Goal: Task Accomplishment & Management: Manage account settings

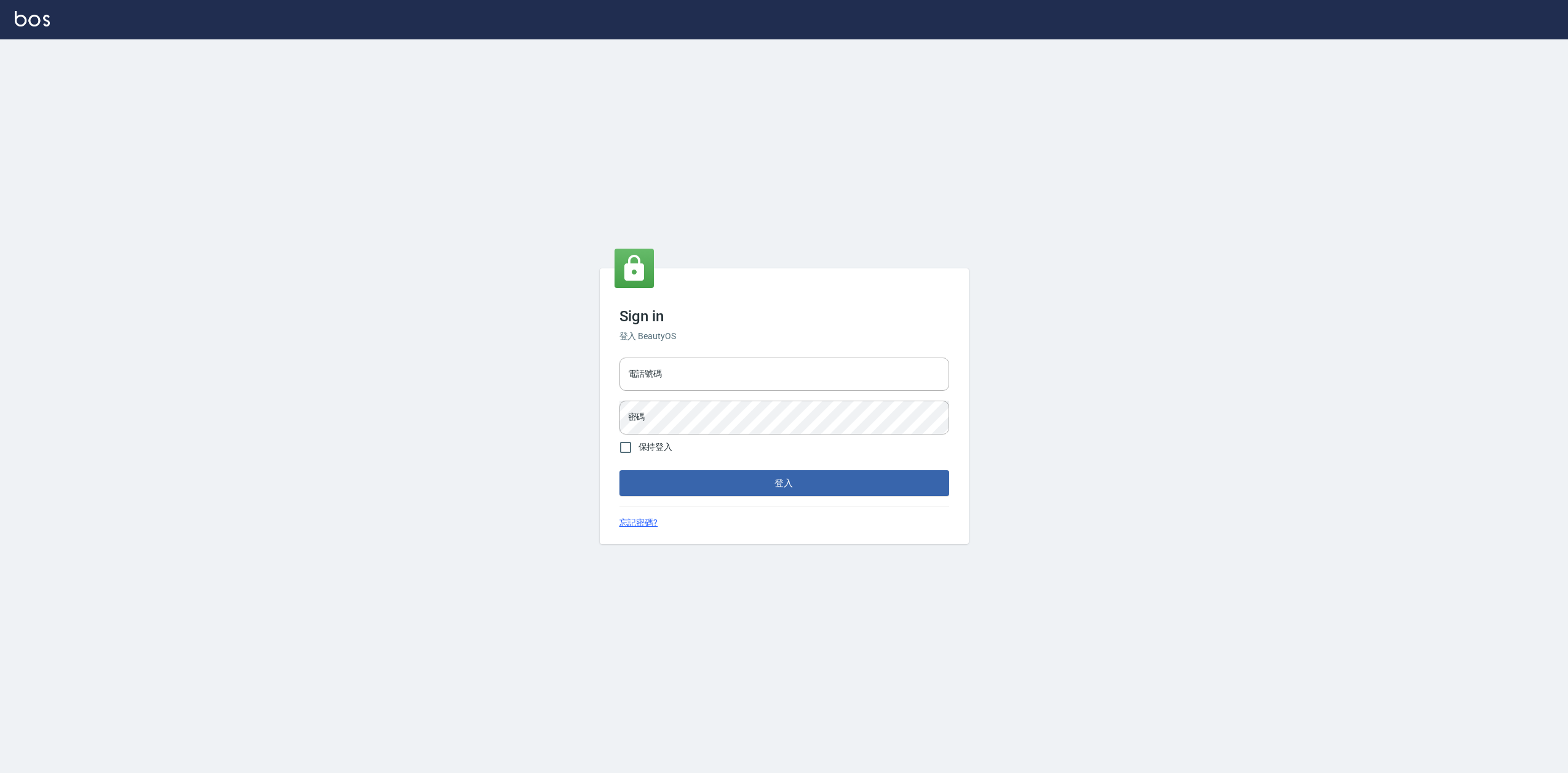
click at [54, 222] on div "Sign in 登入 BeautyOS 電話號碼 電話號碼 密碼 密碼 保持登入 登入 忘記密碼?" at bounding box center [784, 405] width 1568 height 733
type input "0919656390"
click at [731, 473] on button "登入" at bounding box center [784, 482] width 330 height 26
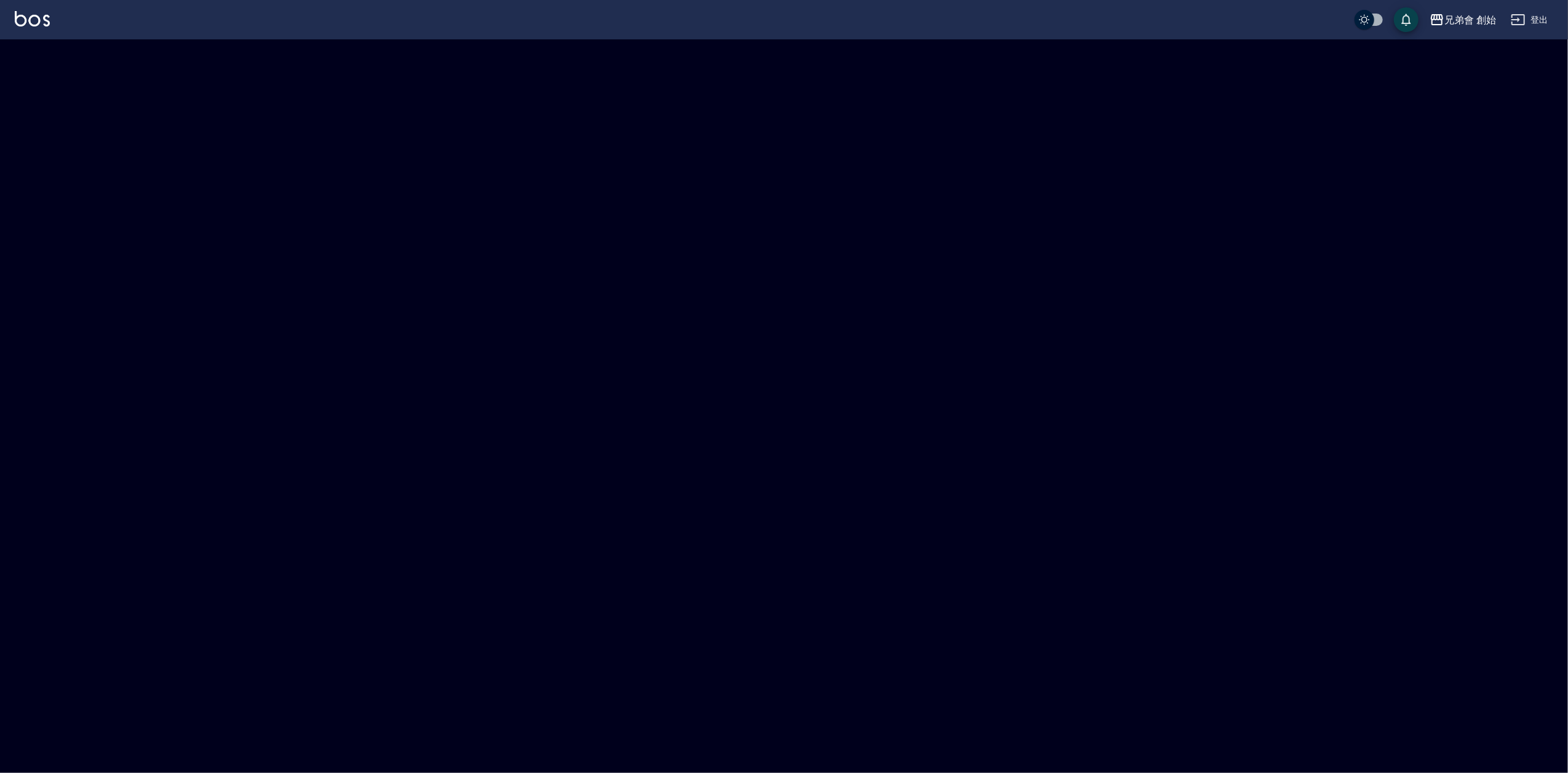
checkbox input "true"
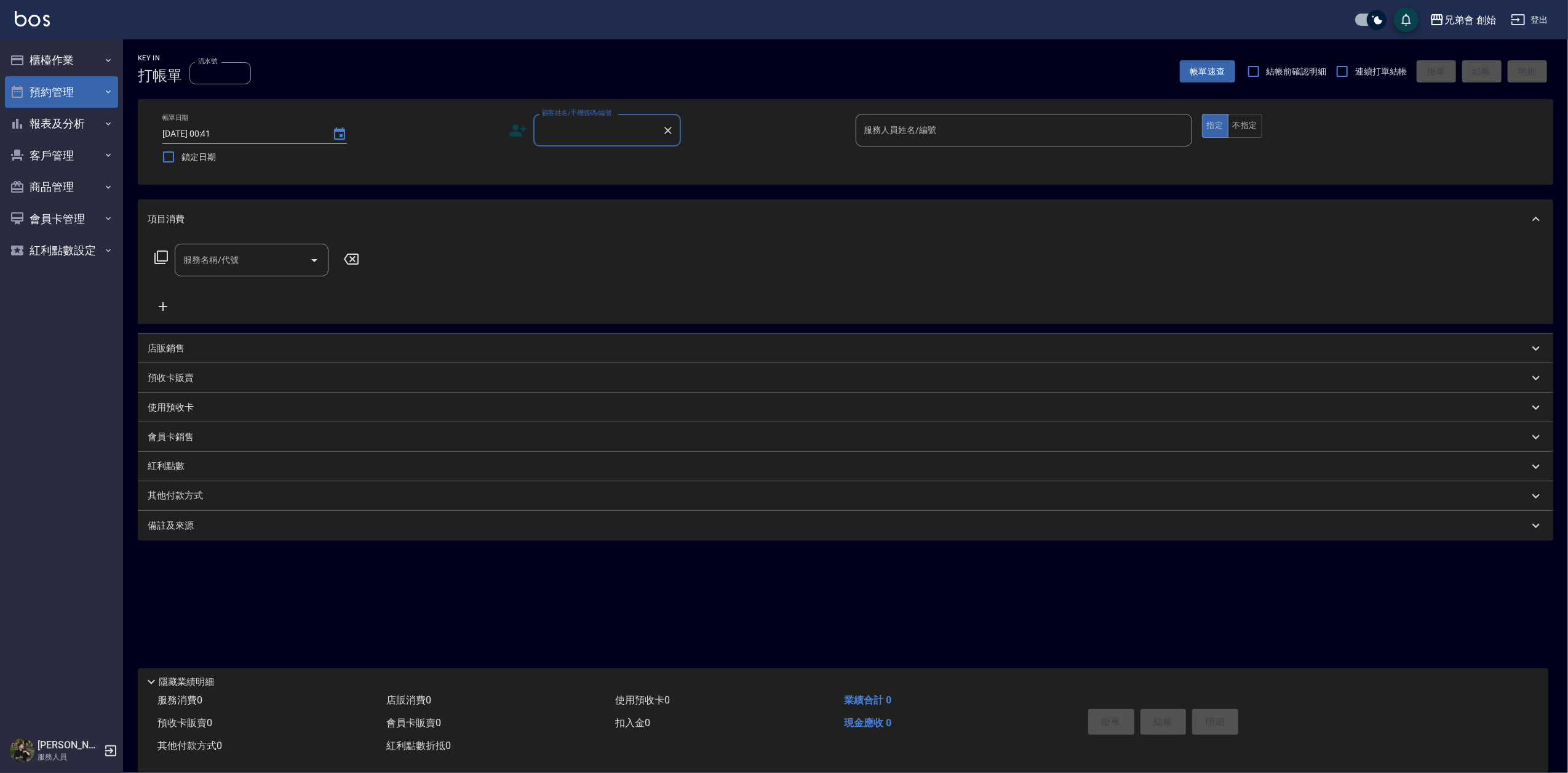
click at [61, 104] on button "預約管理" at bounding box center [61, 91] width 113 height 32
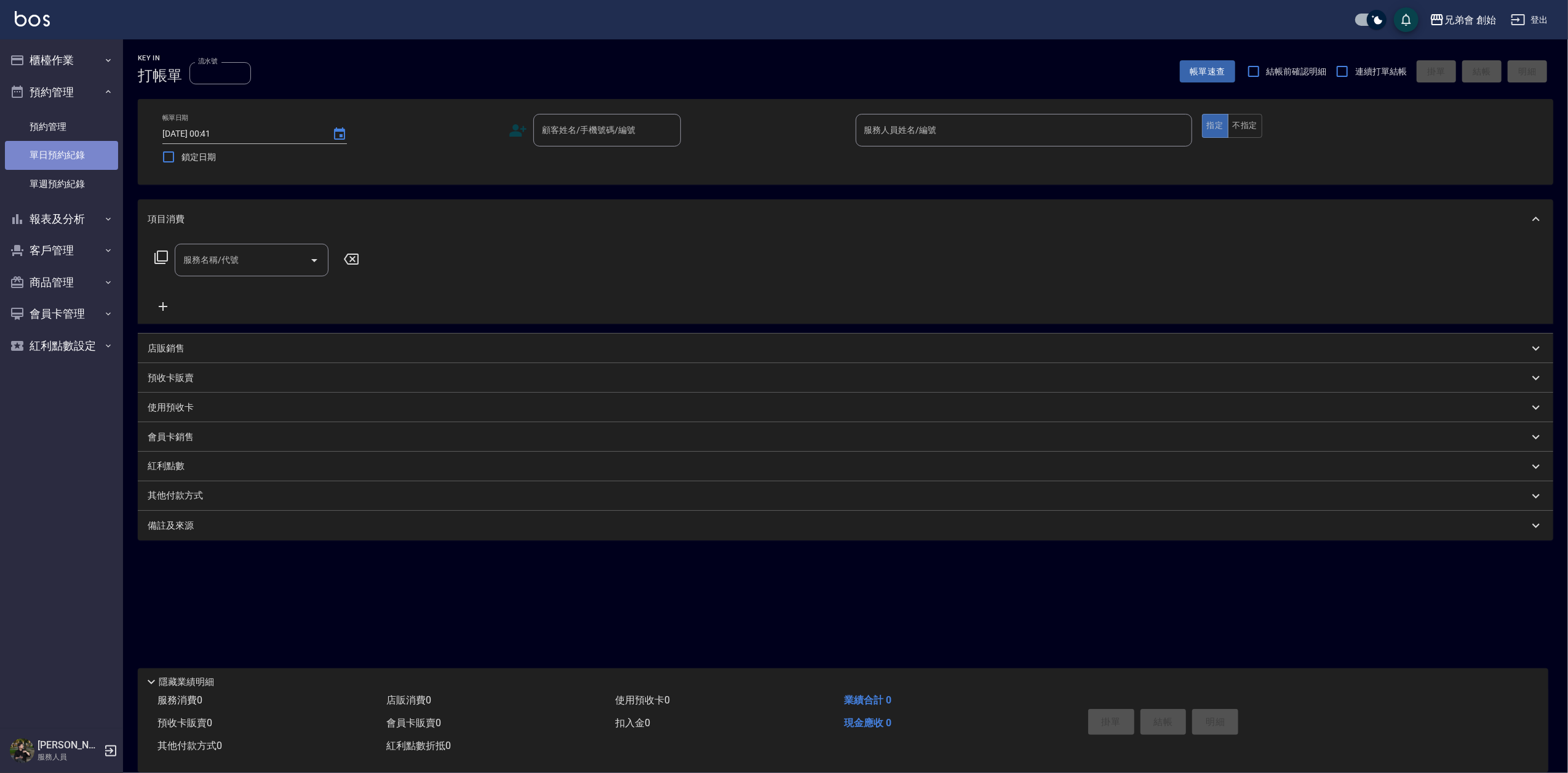
click at [80, 146] on link "單日預約紀錄" at bounding box center [61, 155] width 113 height 28
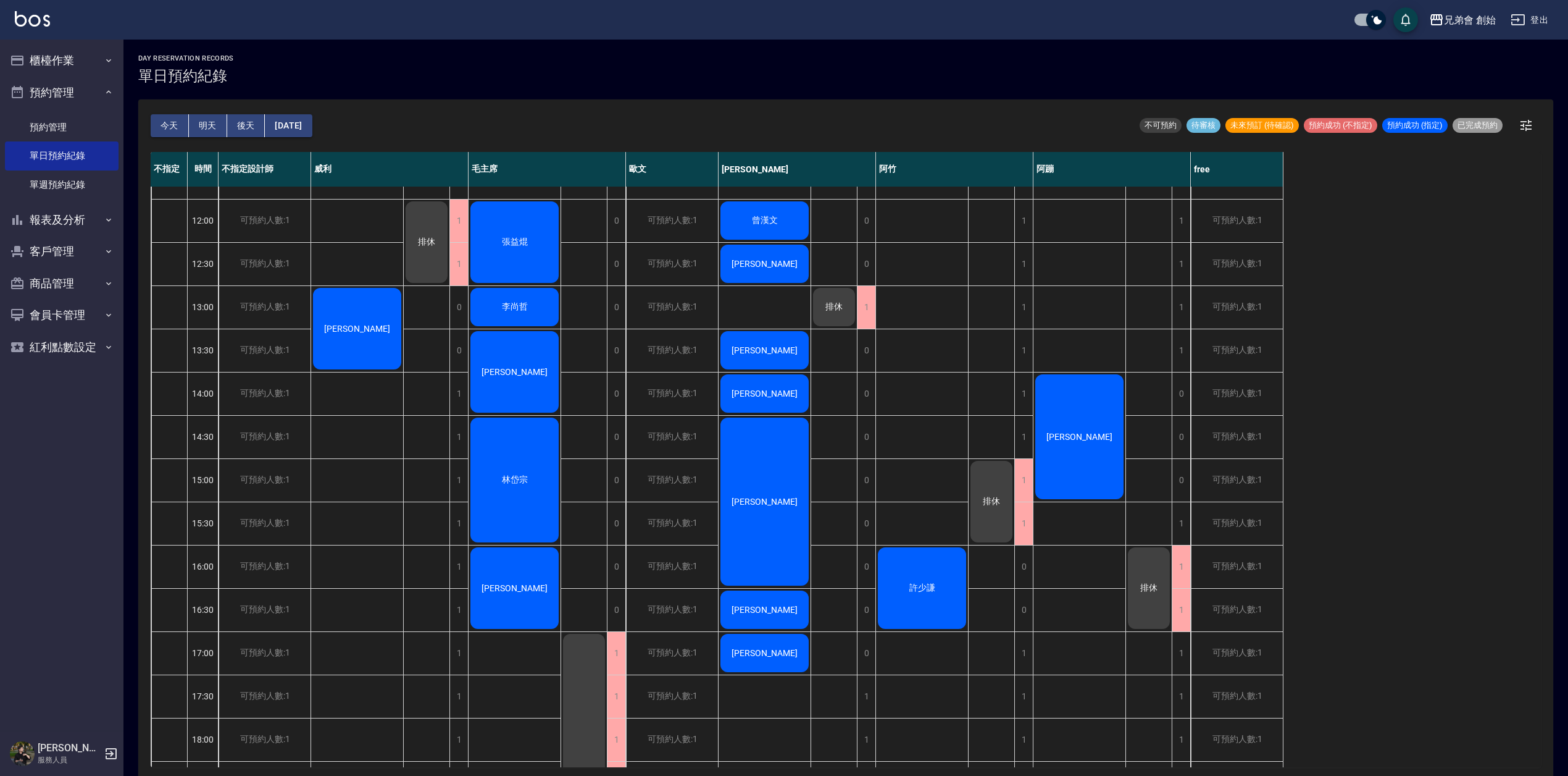
scroll to position [192, 0]
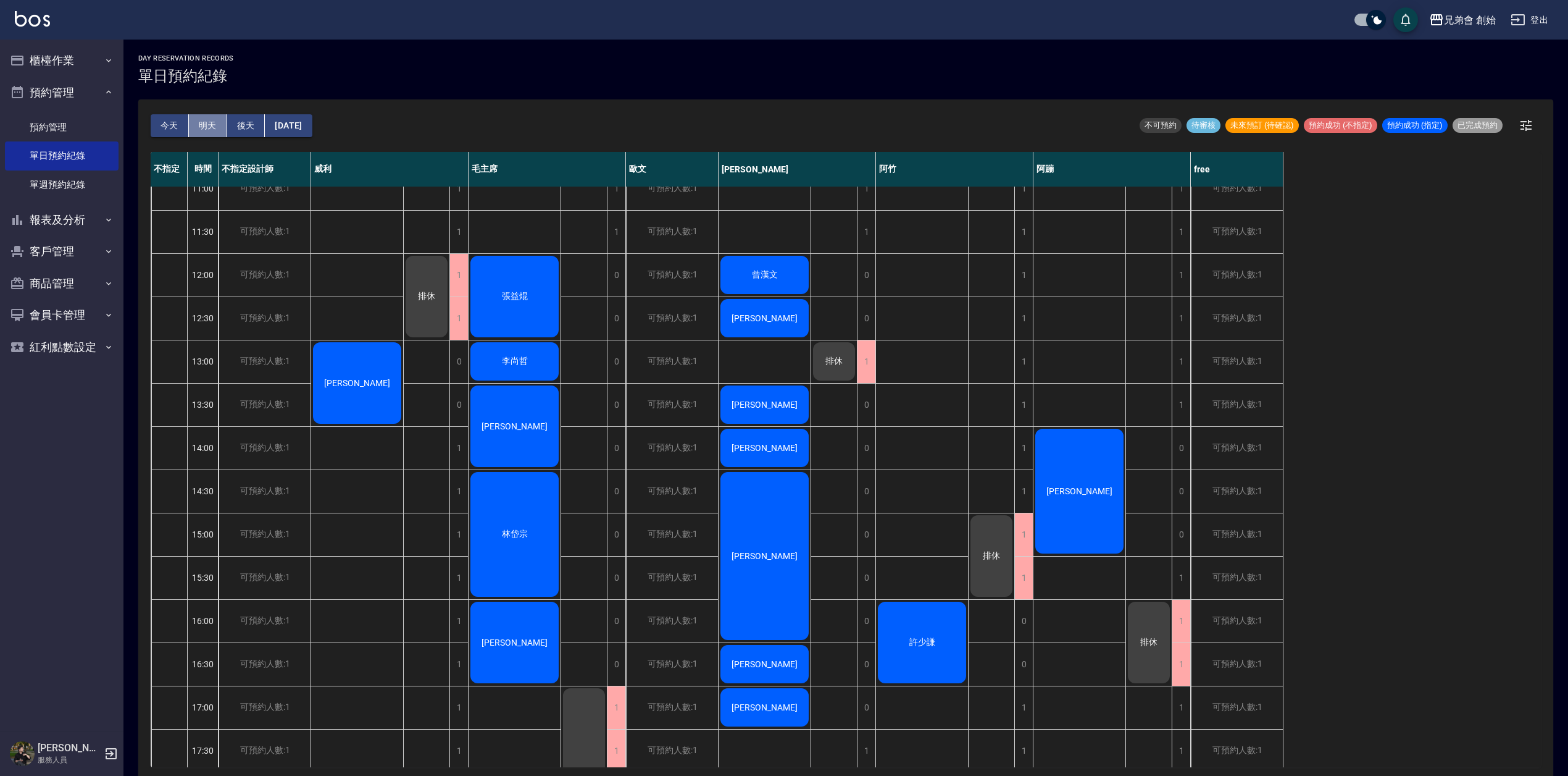
click at [189, 124] on button "明天" at bounding box center [208, 125] width 38 height 22
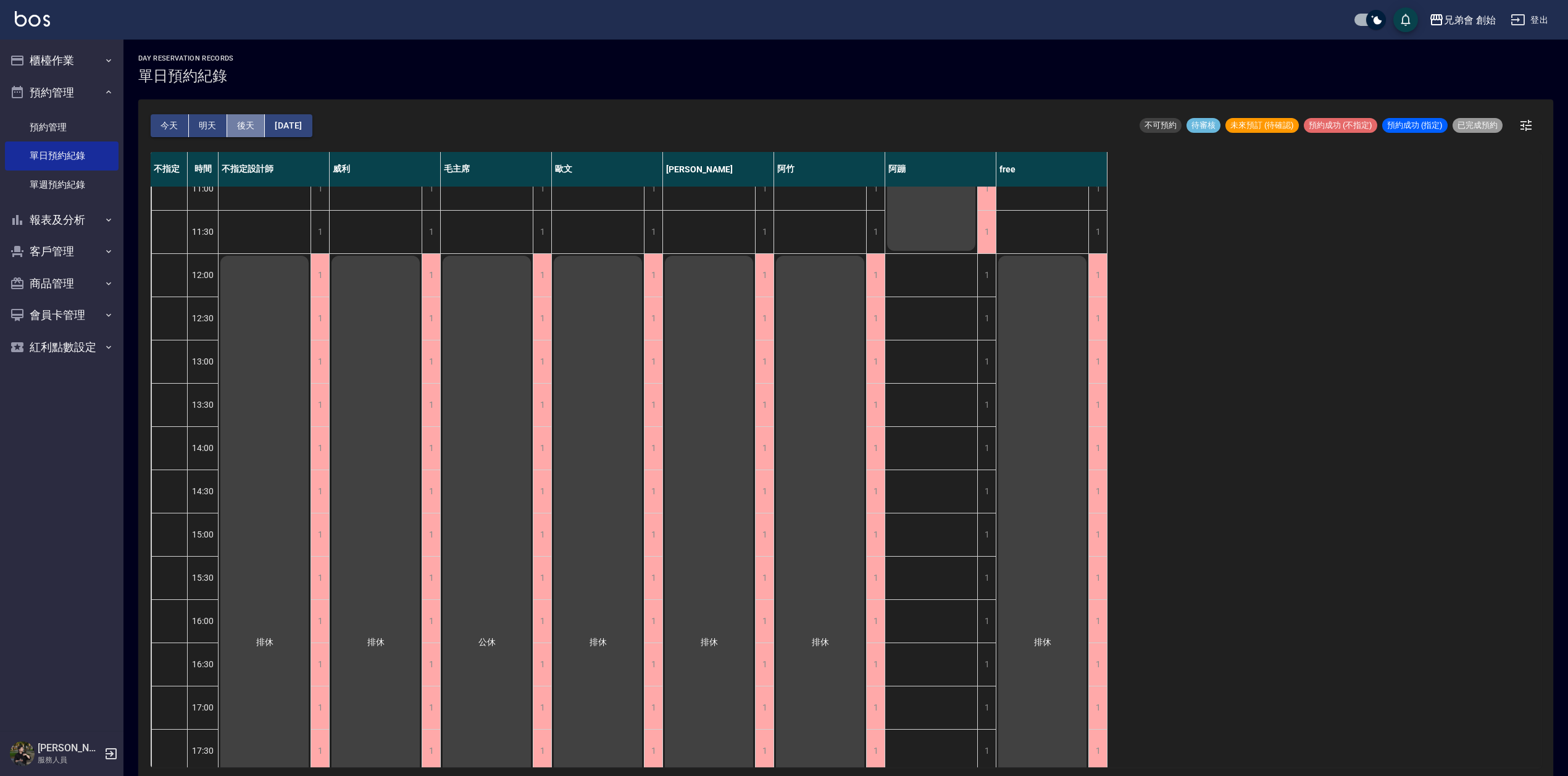
click at [250, 122] on button "後天" at bounding box center [246, 125] width 38 height 22
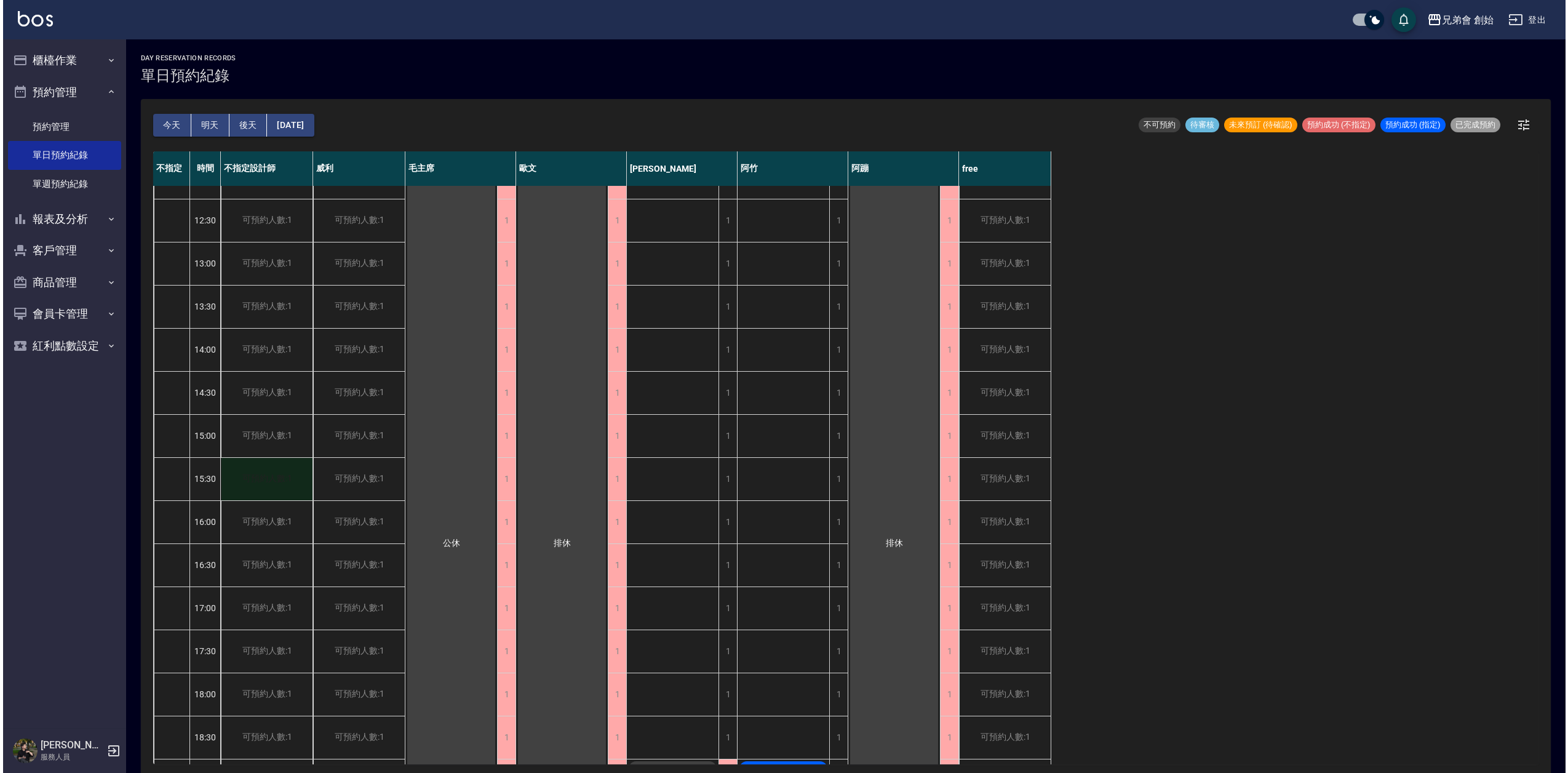
scroll to position [192, 0]
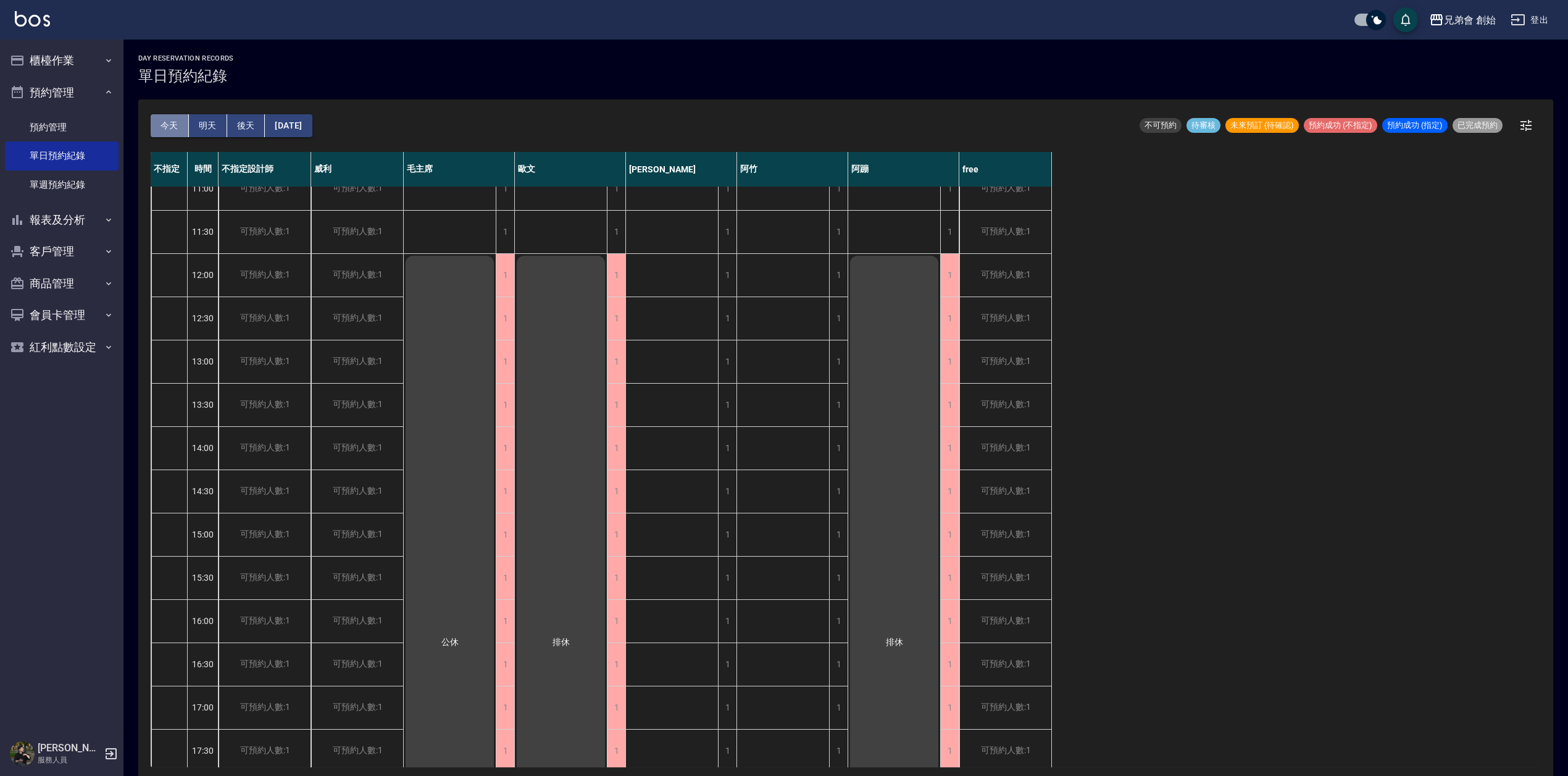
click at [169, 125] on button "今天" at bounding box center [169, 125] width 38 height 22
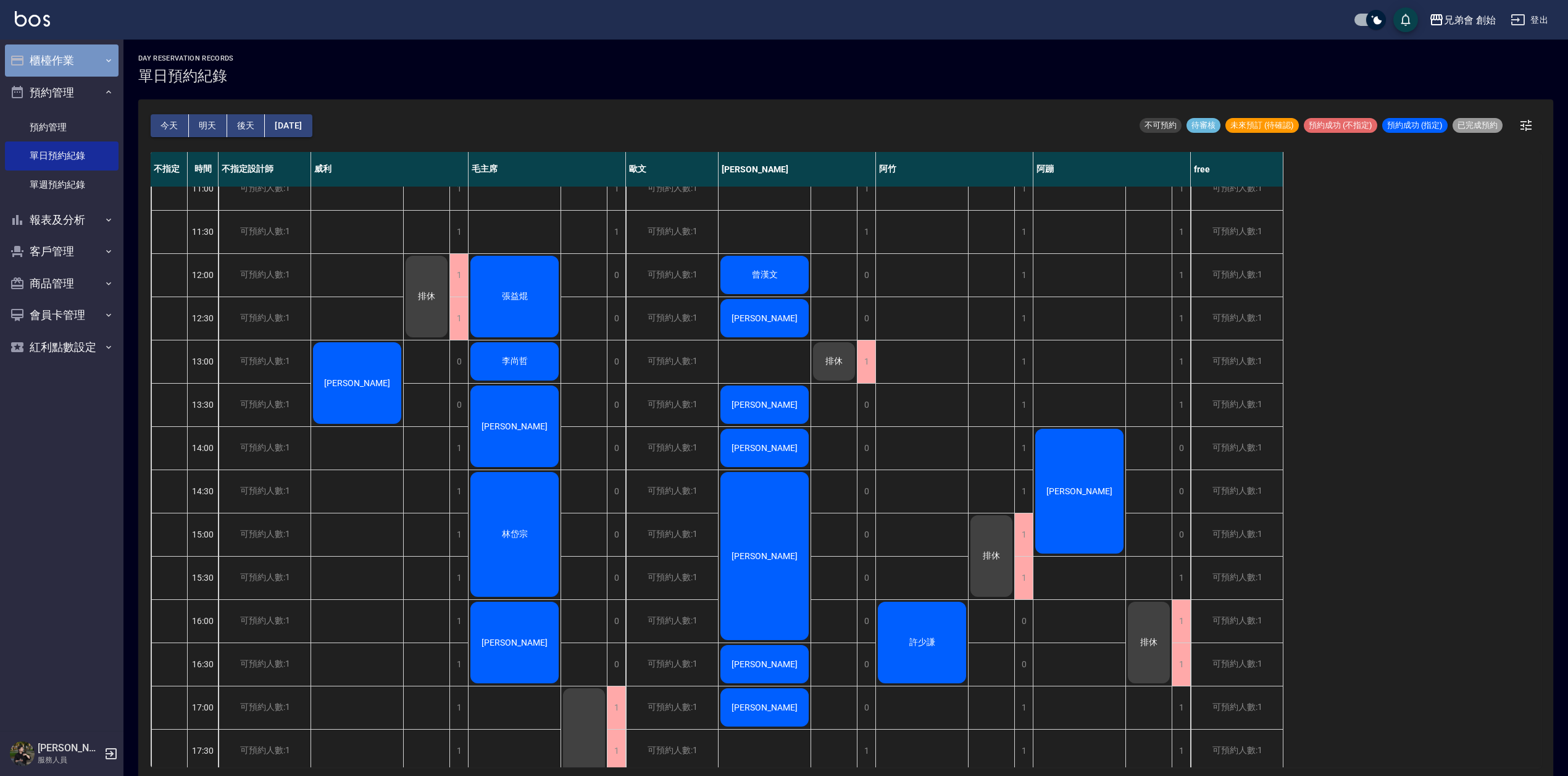
click at [74, 46] on button "櫃檯作業" at bounding box center [61, 61] width 113 height 32
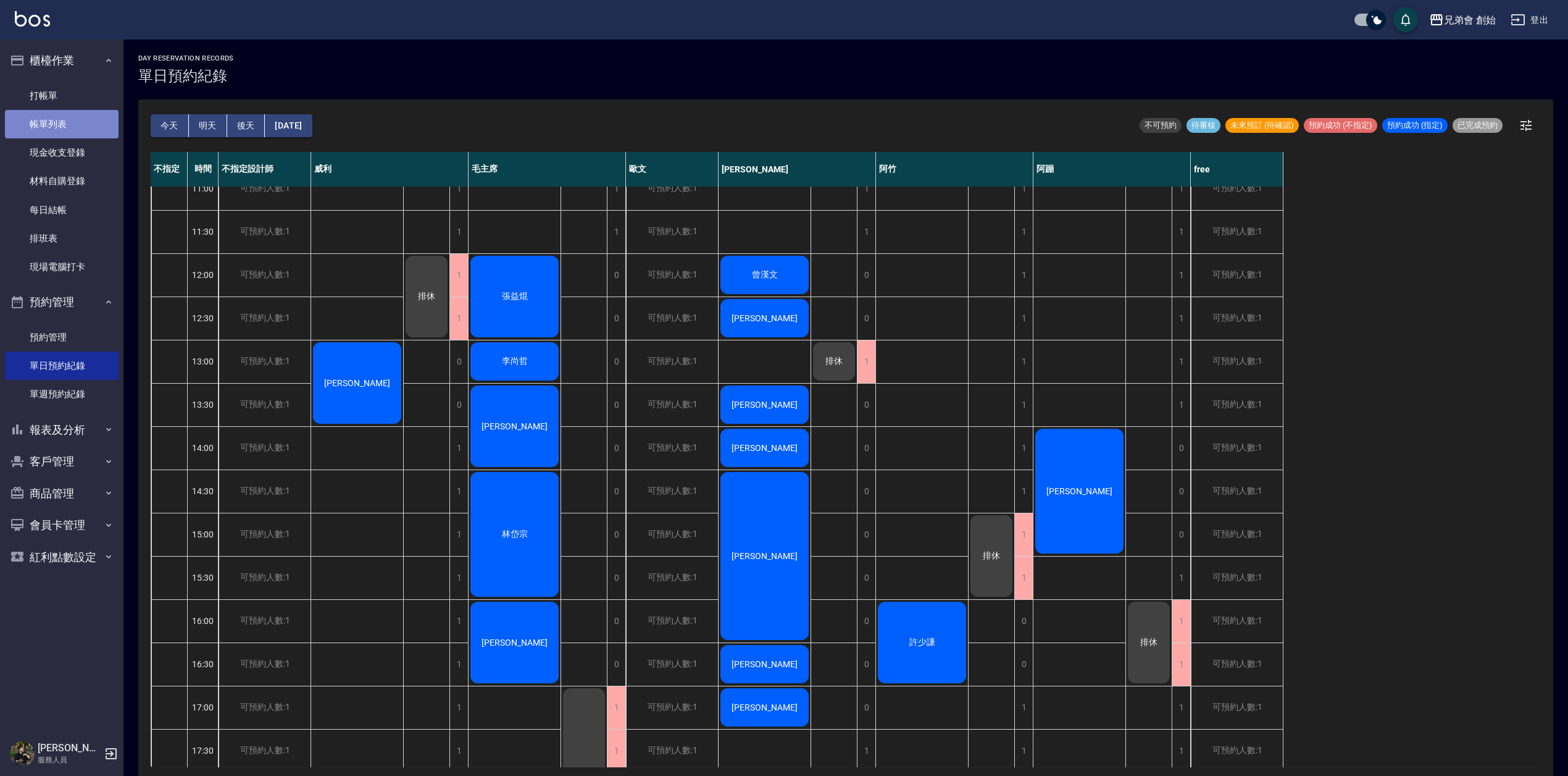
click at [89, 124] on link "帳單列表" at bounding box center [61, 124] width 113 height 28
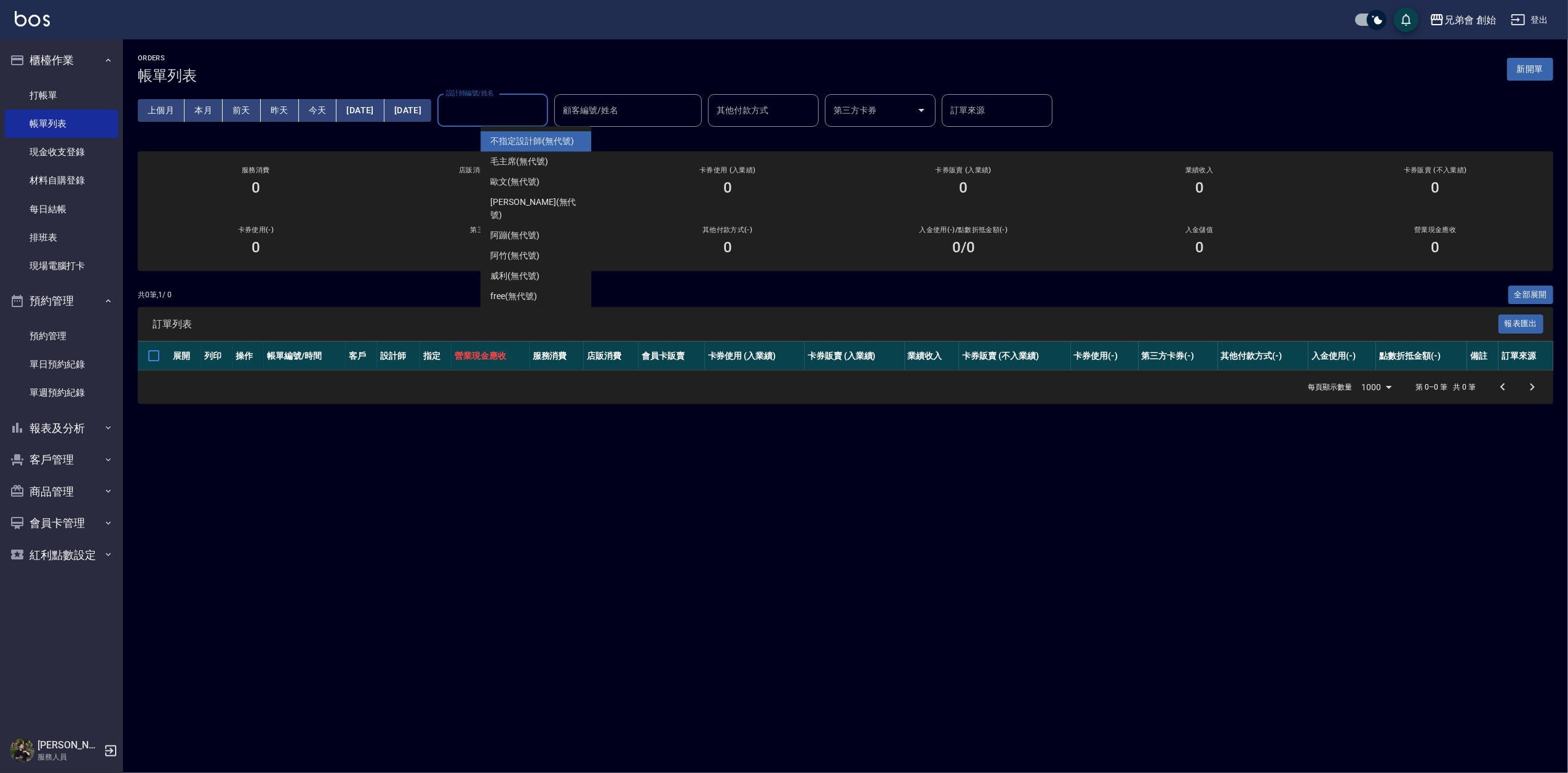
click at [543, 118] on input "設計師編號/姓名" at bounding box center [492, 110] width 99 height 21
click at [547, 265] on div "[PERSON_NAME] (無代號)" at bounding box center [536, 275] width 111 height 20
type input "[PERSON_NAME](無代號)"
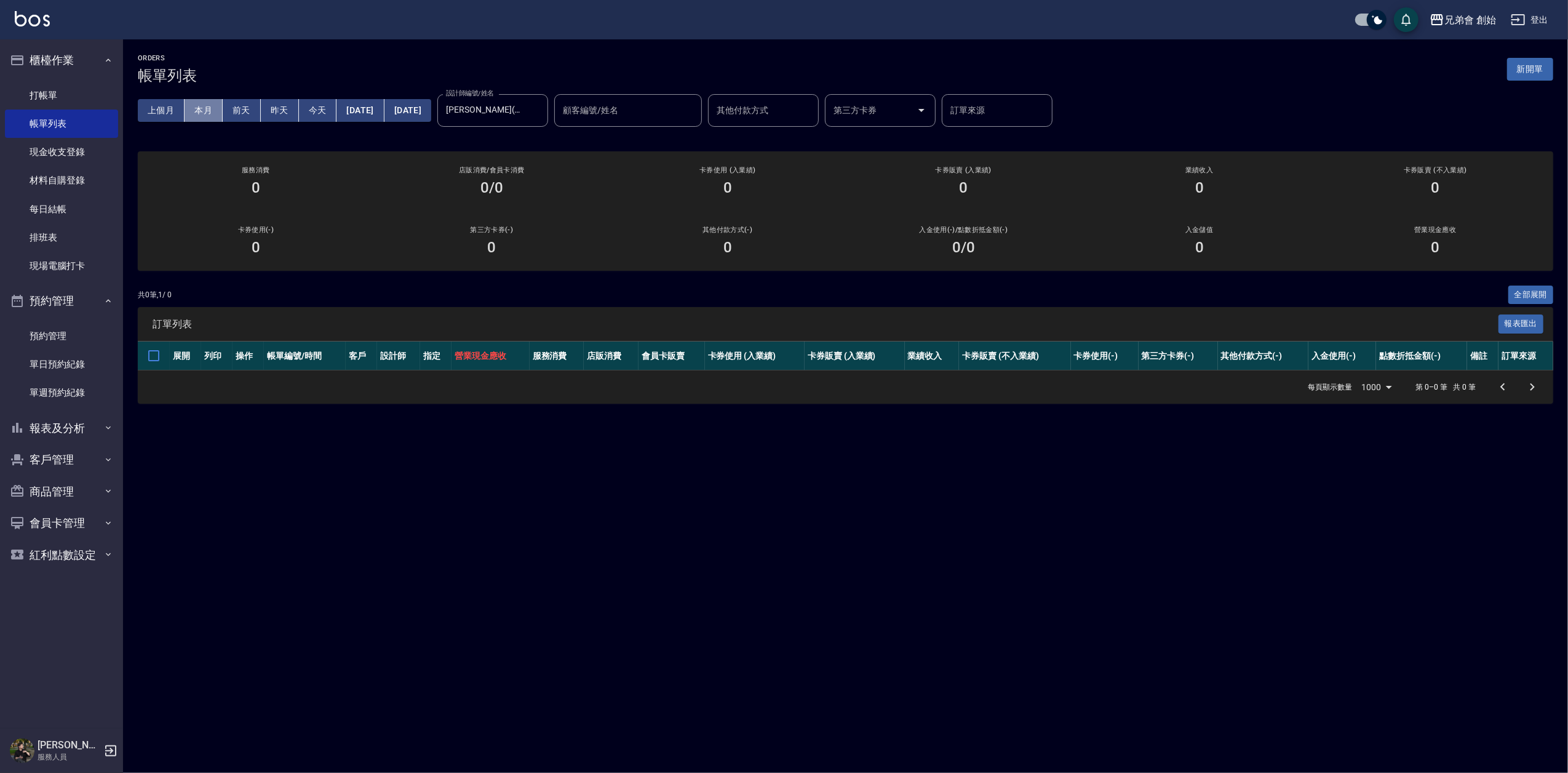
click at [204, 110] on button "本月" at bounding box center [203, 110] width 38 height 22
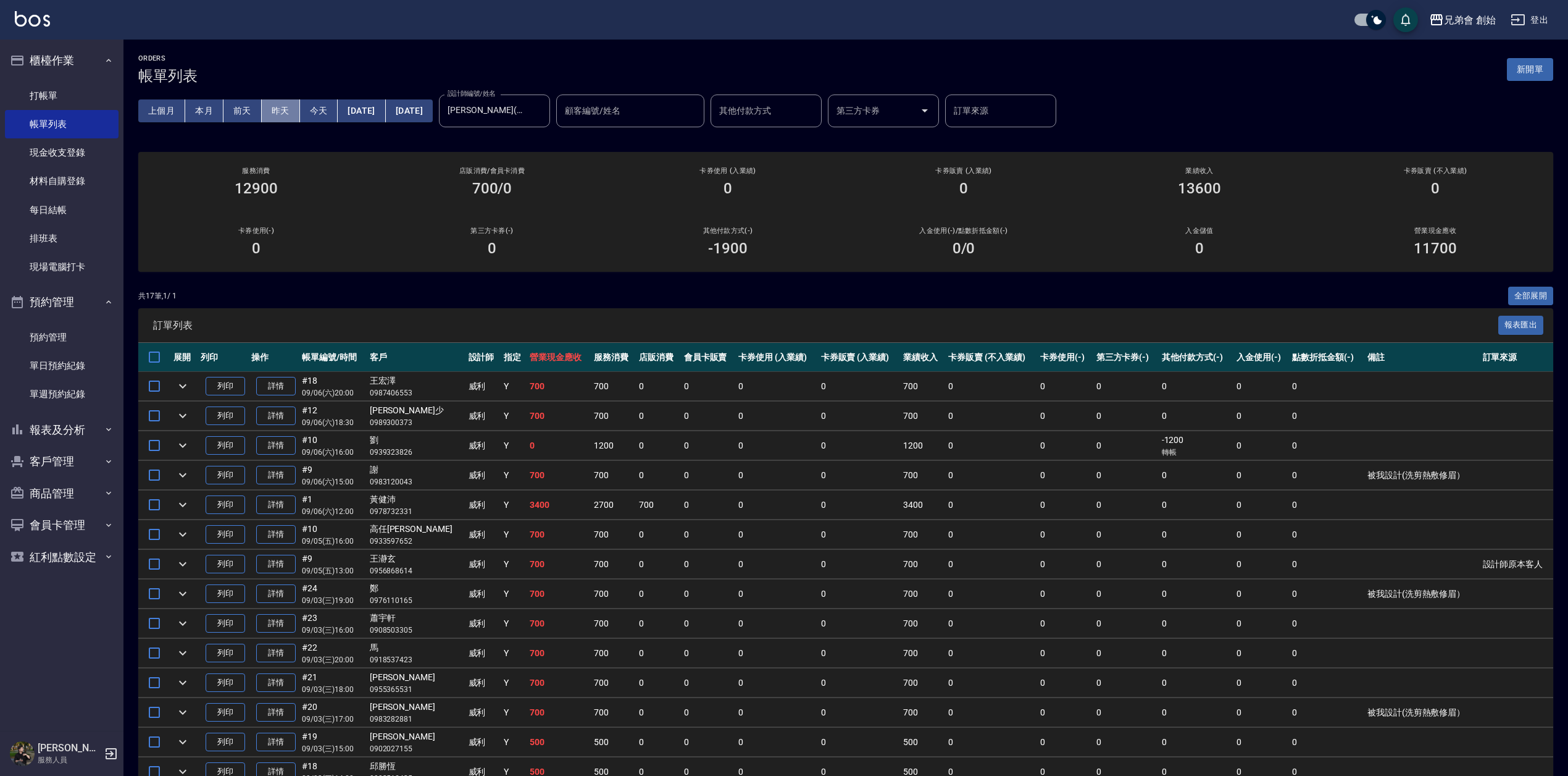
click at [285, 112] on button "昨天" at bounding box center [280, 110] width 38 height 22
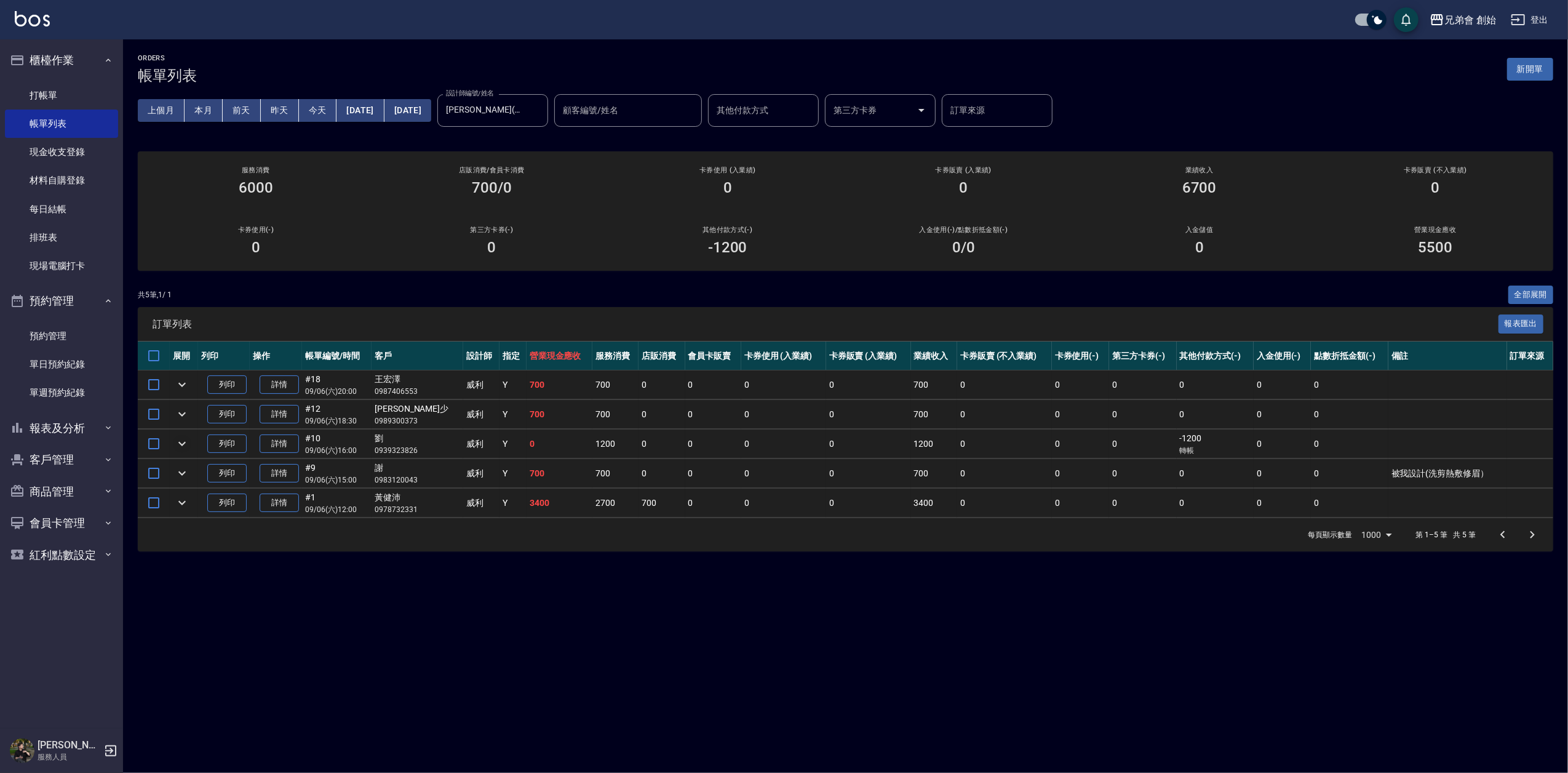
click at [187, 439] on icon "expand row" at bounding box center [182, 443] width 15 height 15
